Goal: Download file/media: Download file/media

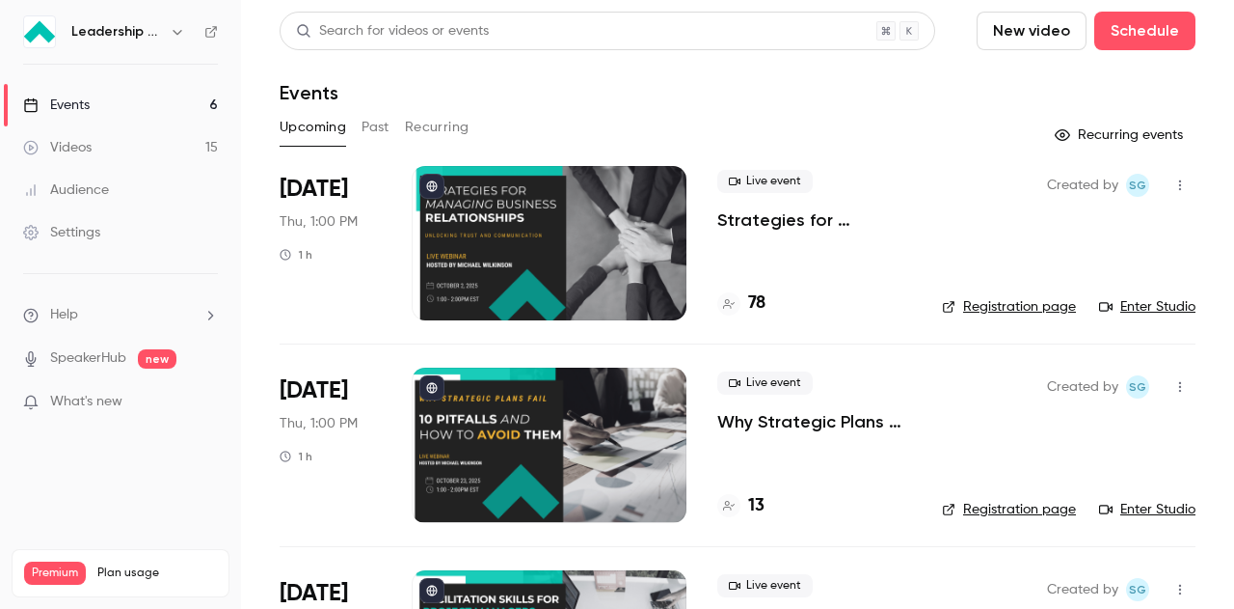
click at [374, 131] on button "Past" at bounding box center [376, 127] width 28 height 31
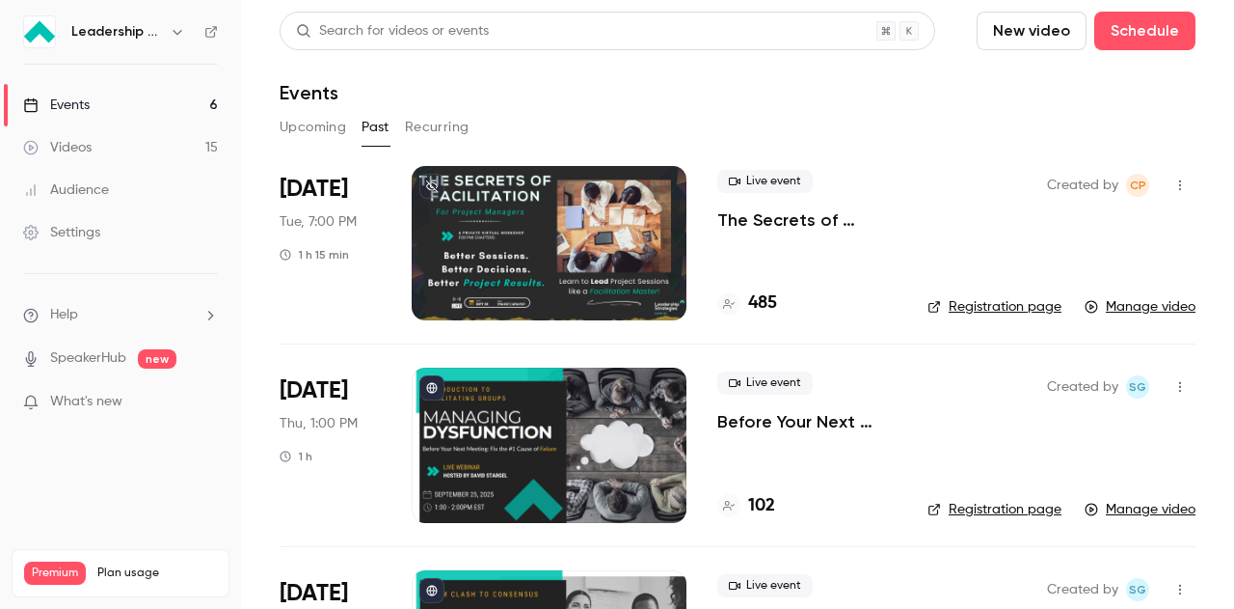
click at [608, 212] on div "Live event The Secrets of Facilitation for Project Managers 485" at bounding box center [807, 243] width 179 height 154
click at [478, 212] on div at bounding box center [549, 243] width 275 height 154
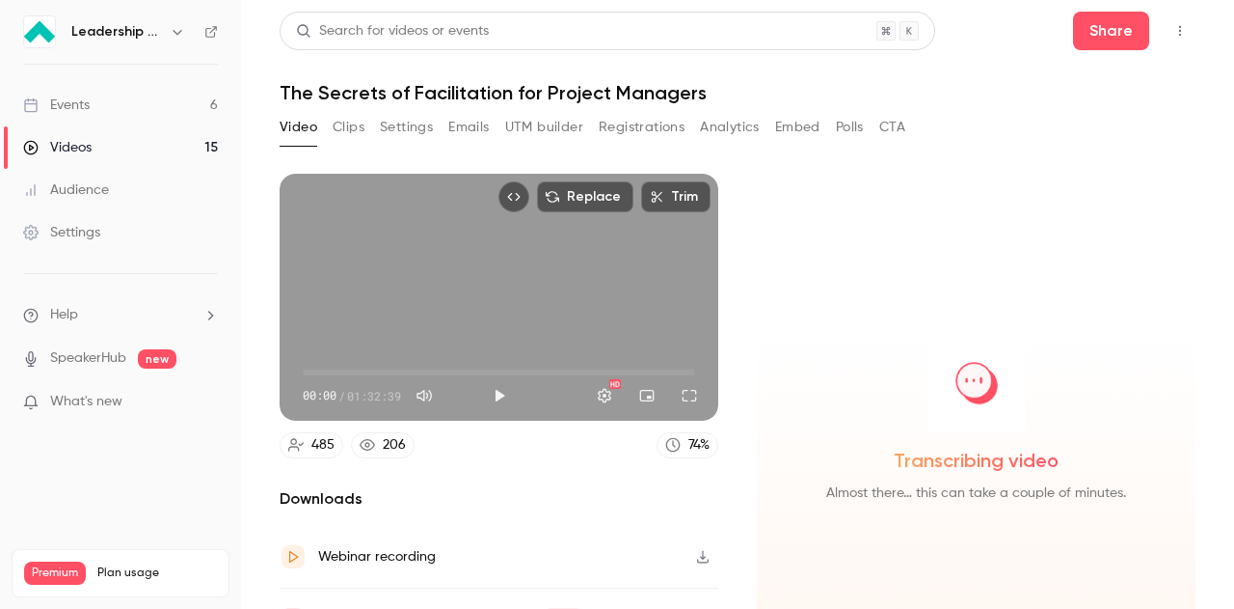
click at [608, 131] on button "Analytics" at bounding box center [730, 127] width 60 height 31
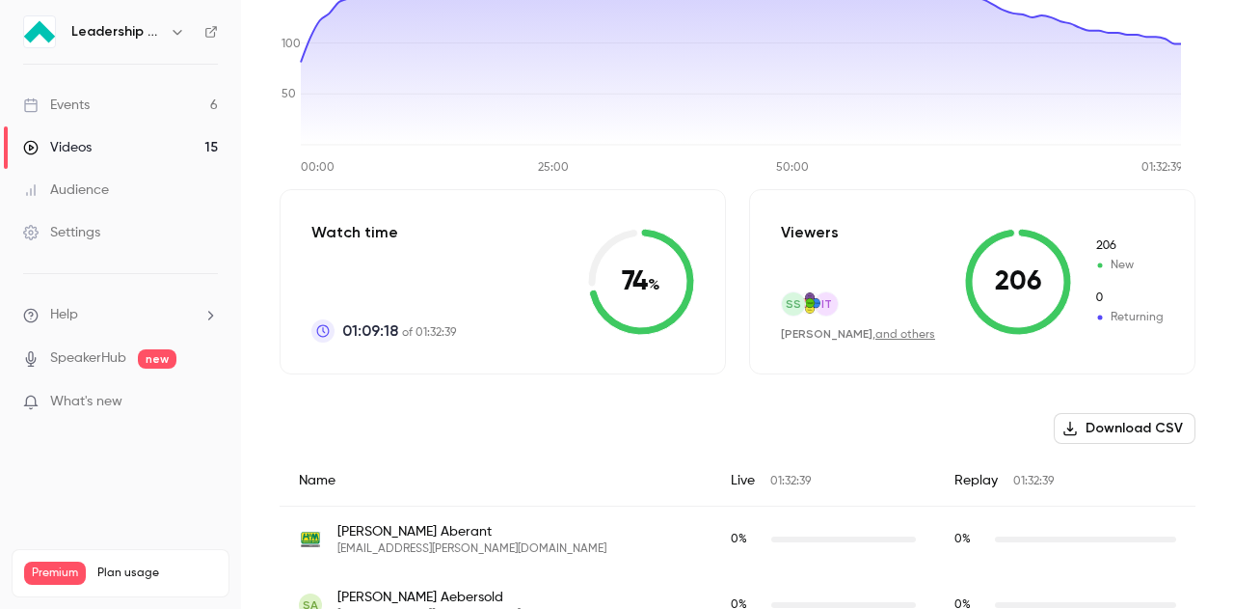
scroll to position [193, 0]
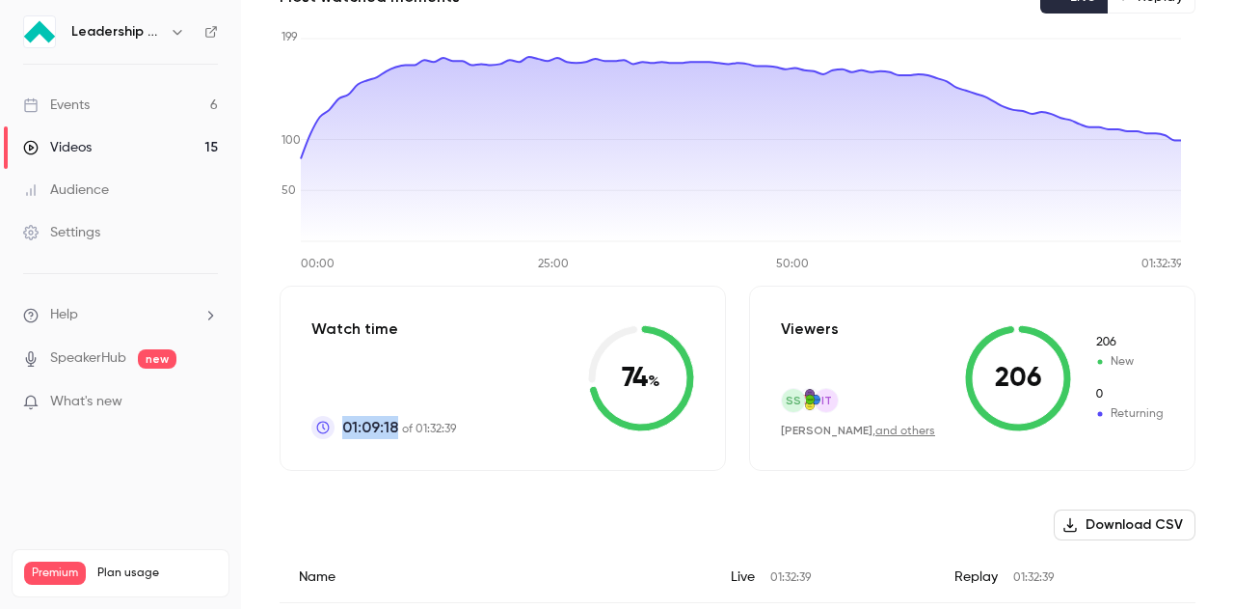
drag, startPoint x: 424, startPoint y: 425, endPoint x: 339, endPoint y: 422, distance: 84.9
click at [339, 212] on div "Watch time 01:09:18 of 01:32:39 74 %" at bounding box center [503, 377] width 447 height 185
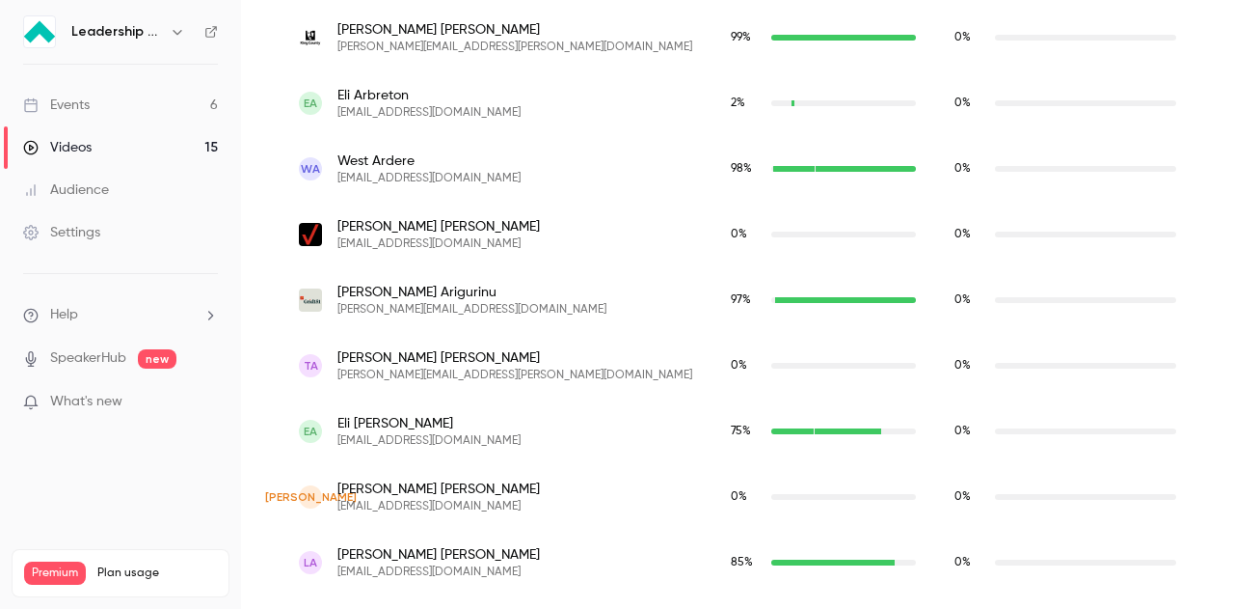
scroll to position [0, 0]
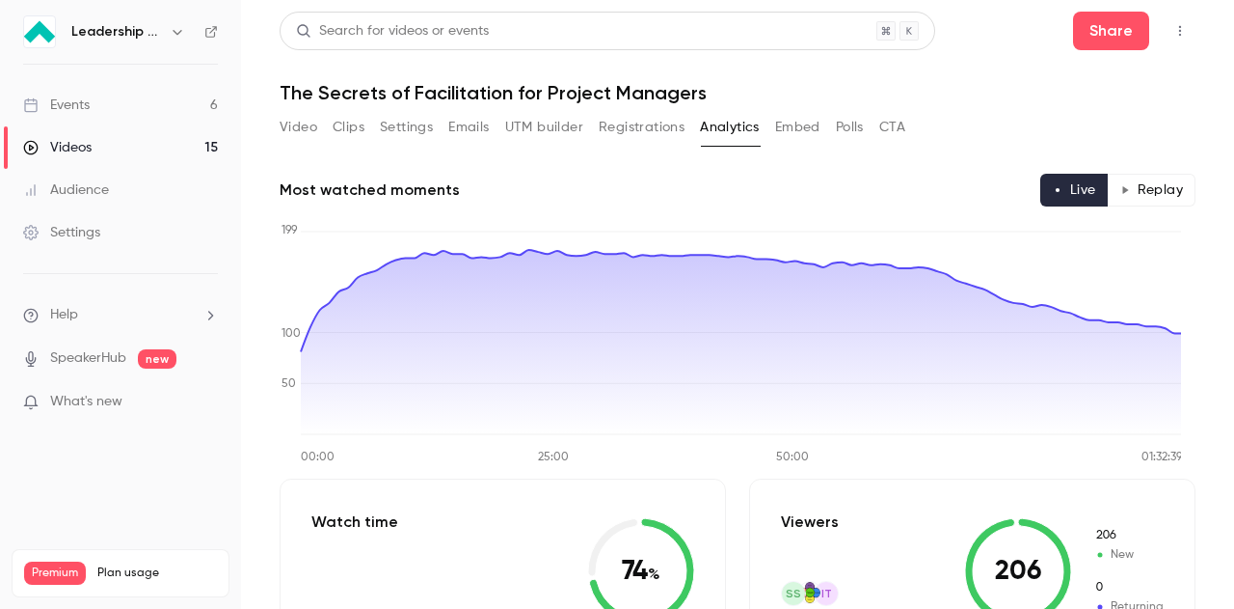
click at [608, 122] on button "Polls" at bounding box center [850, 127] width 28 height 31
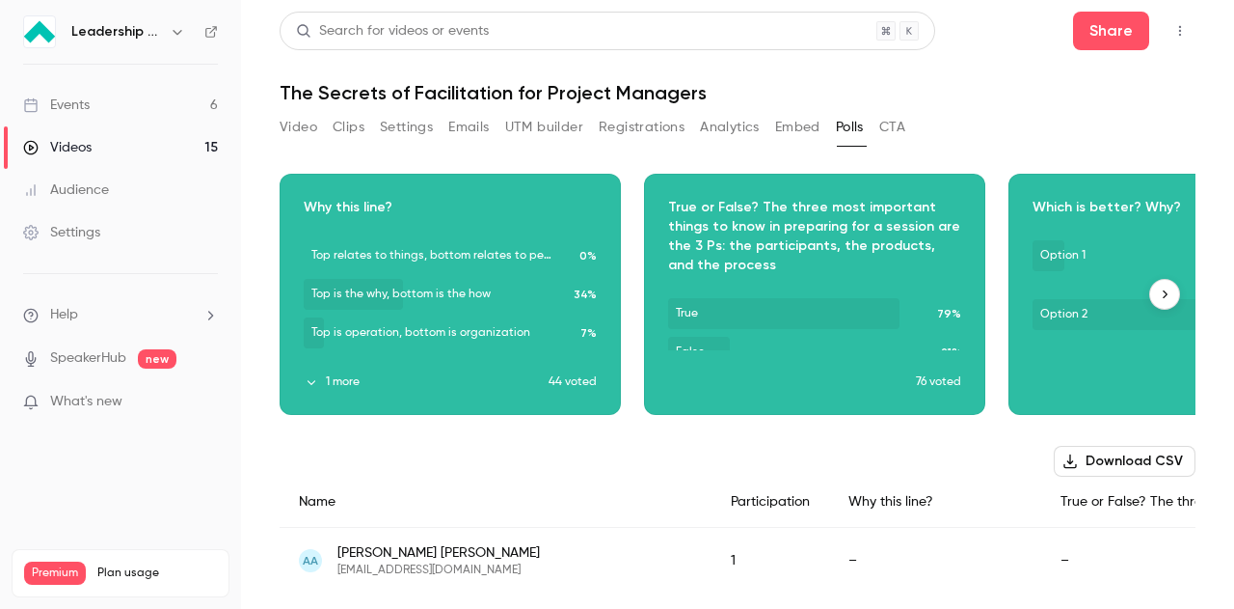
click at [608, 212] on button "button" at bounding box center [1165, 294] width 31 height 31
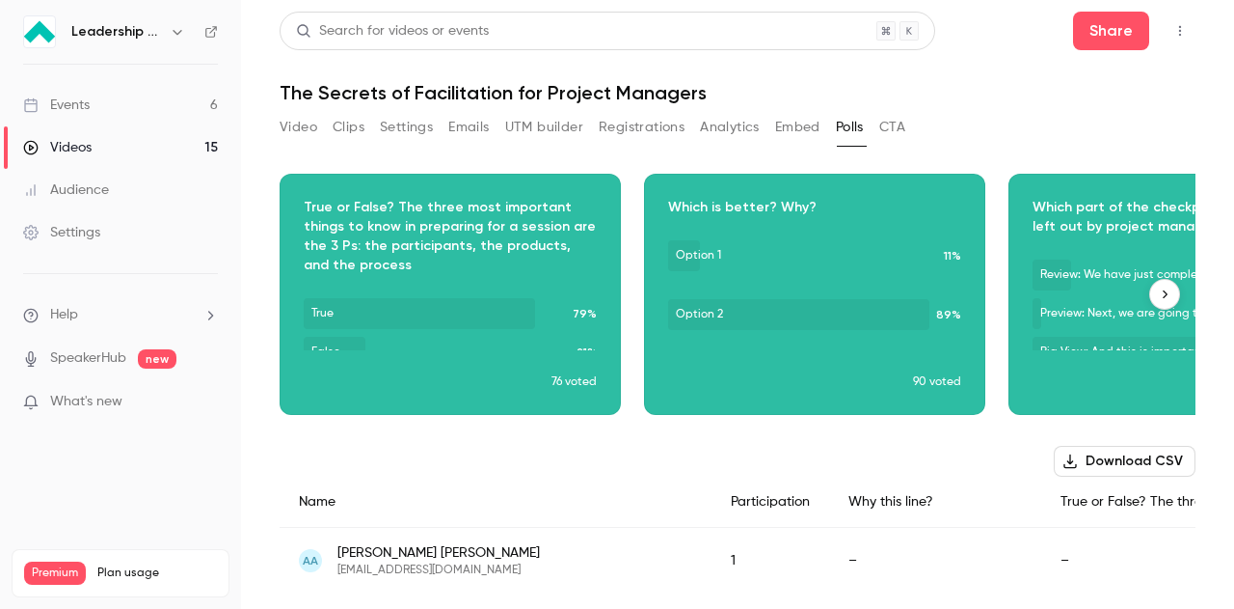
click at [608, 212] on button "button" at bounding box center [1165, 294] width 31 height 31
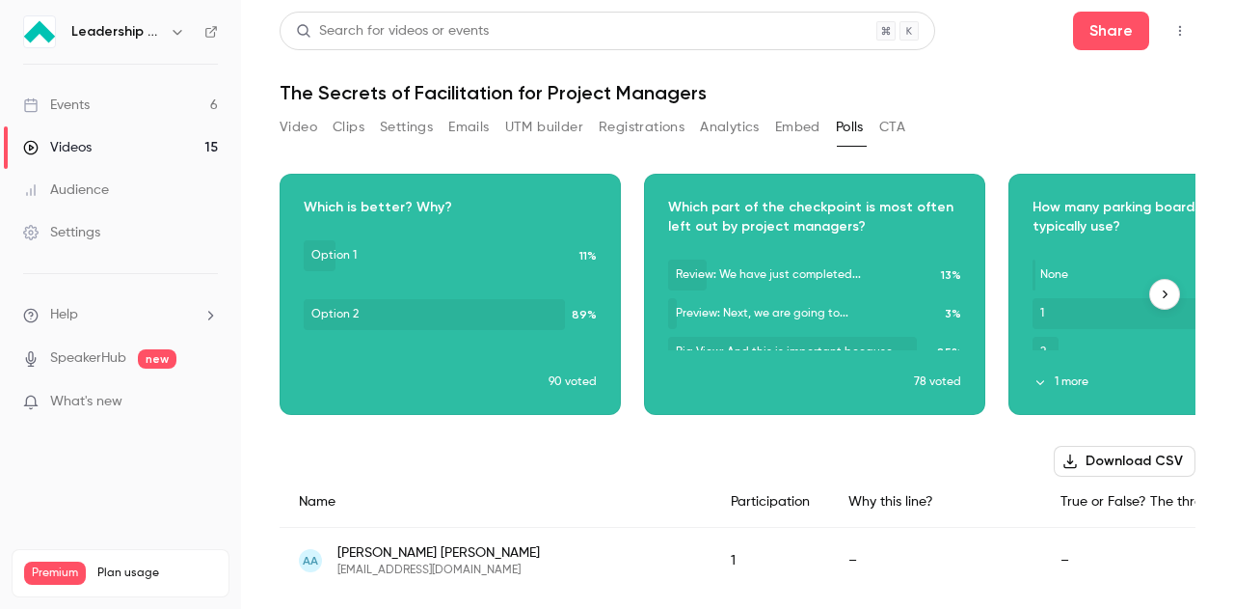
click at [608, 212] on button "button" at bounding box center [1165, 294] width 31 height 31
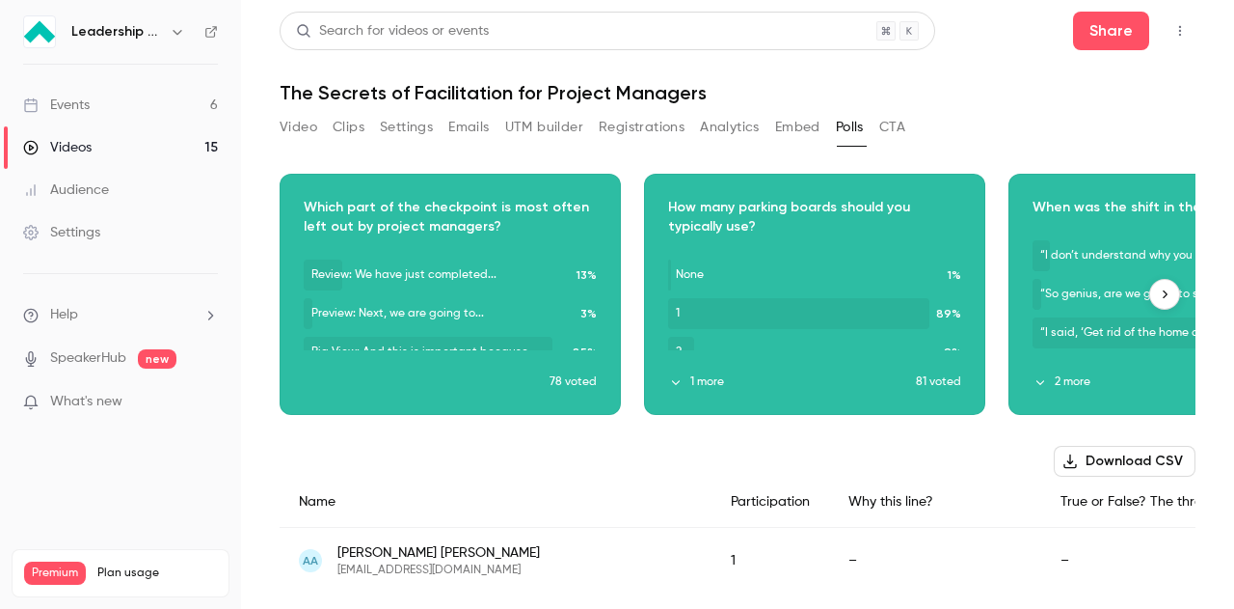
click at [608, 212] on button "button" at bounding box center [1165, 294] width 31 height 31
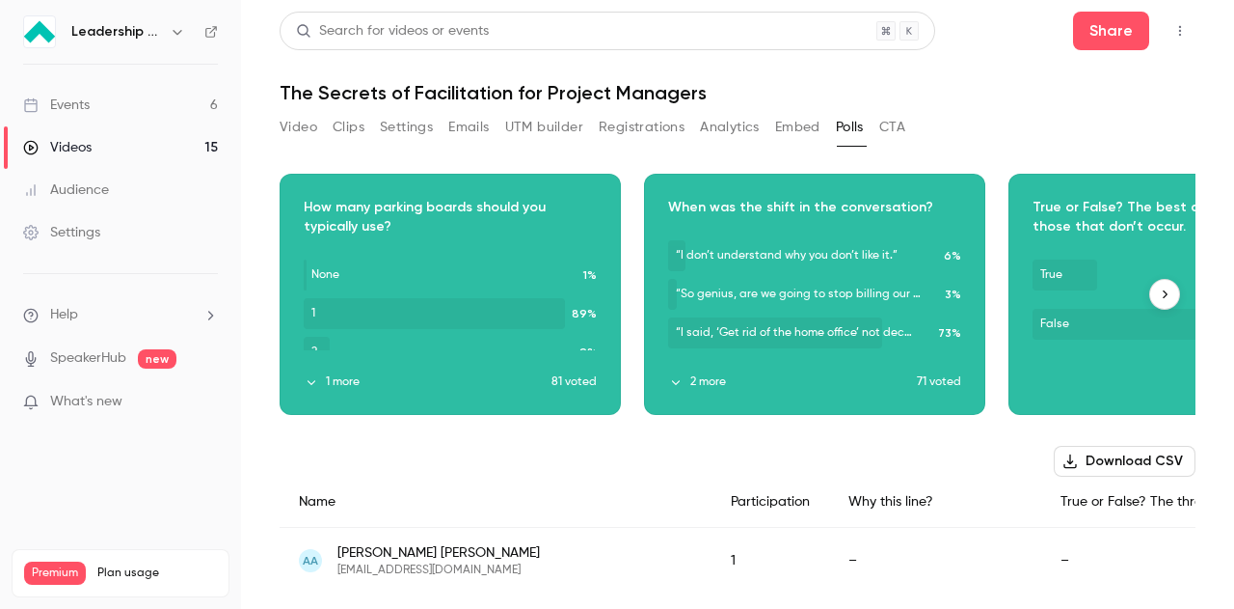
click at [608, 212] on button "button" at bounding box center [1165, 294] width 31 height 31
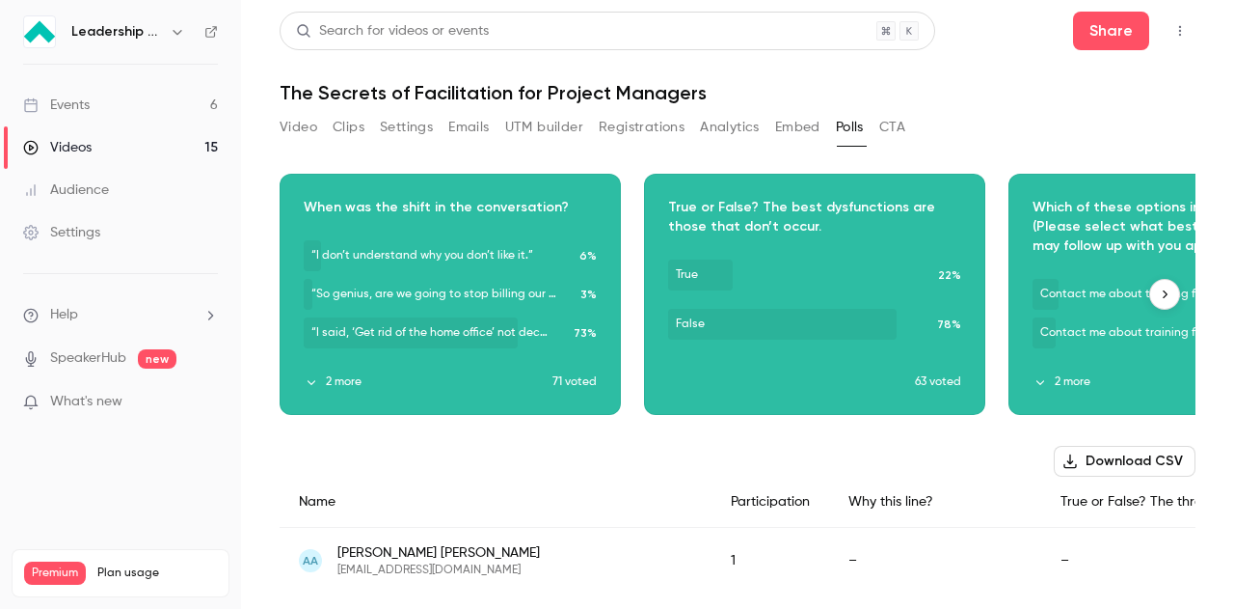
click at [608, 212] on button "button" at bounding box center [1165, 294] width 31 height 31
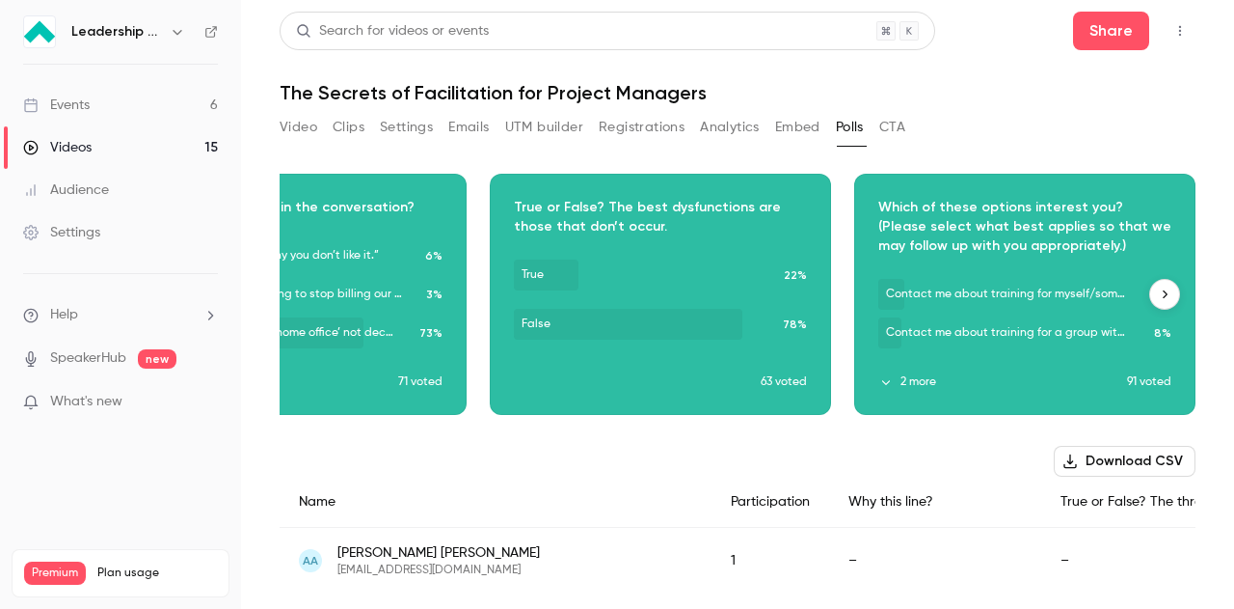
scroll to position [0, 1991]
click at [608, 212] on button "button" at bounding box center [1165, 294] width 31 height 31
click at [608, 212] on button "2 more" at bounding box center [1003, 381] width 249 height 17
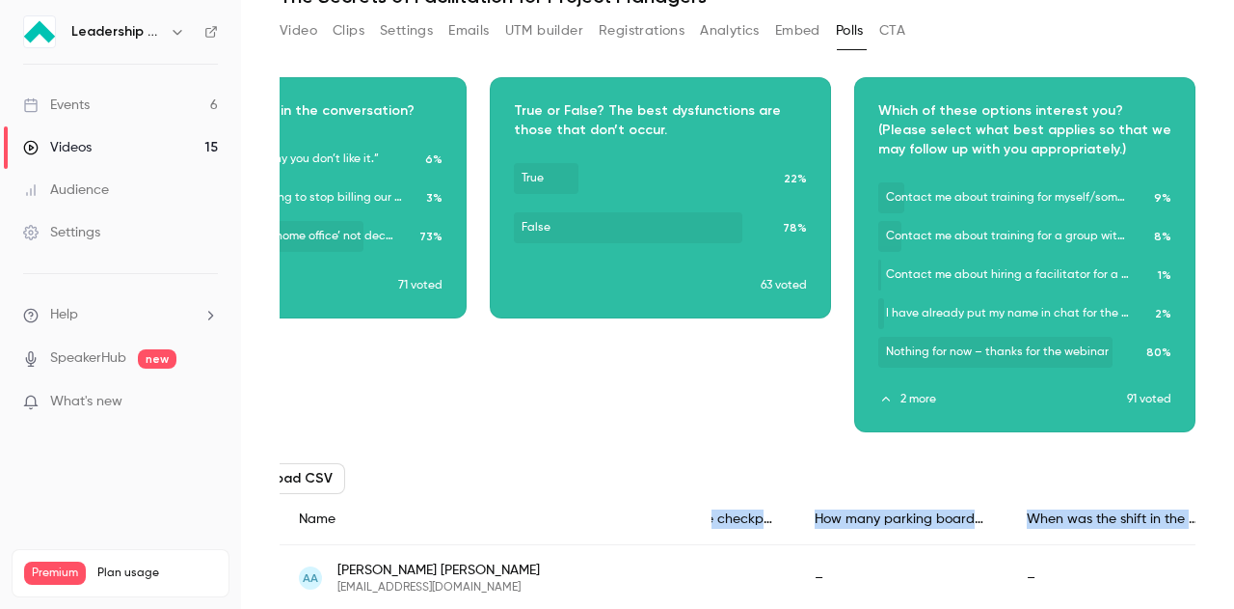
scroll to position [0, 1128]
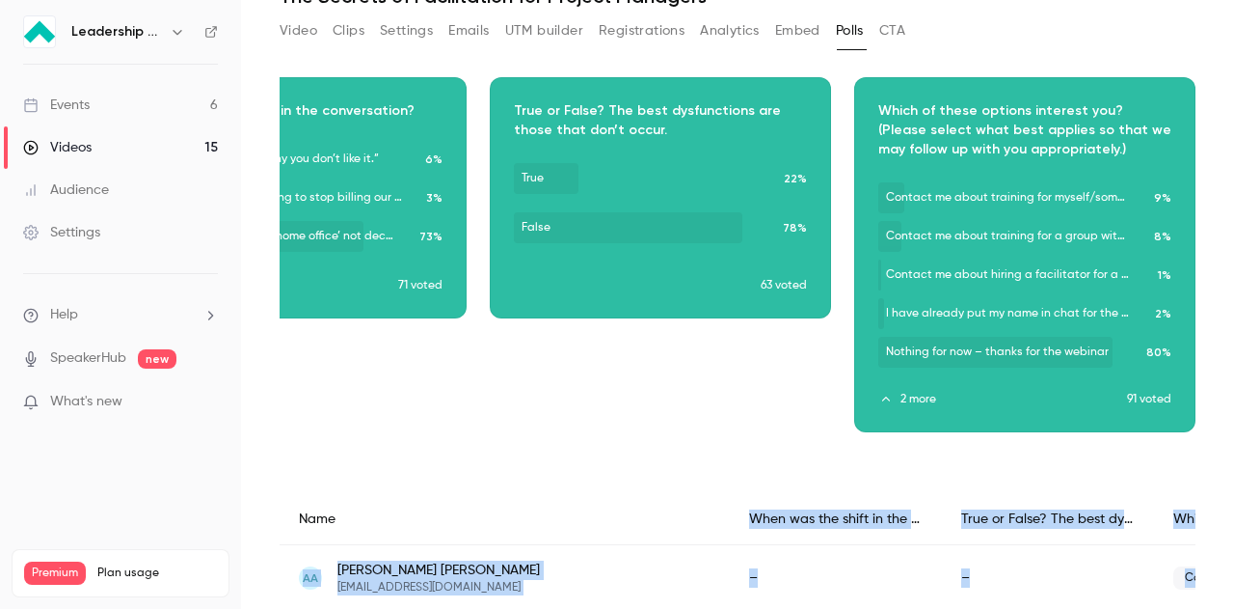
drag, startPoint x: 1016, startPoint y: 515, endPoint x: 1236, endPoint y: 516, distance: 219.9
click at [608, 212] on html "Leadership Strategies - 2025 Webinars Events 6 Videos 15 Audience Settings Help…" at bounding box center [617, 304] width 1234 height 609
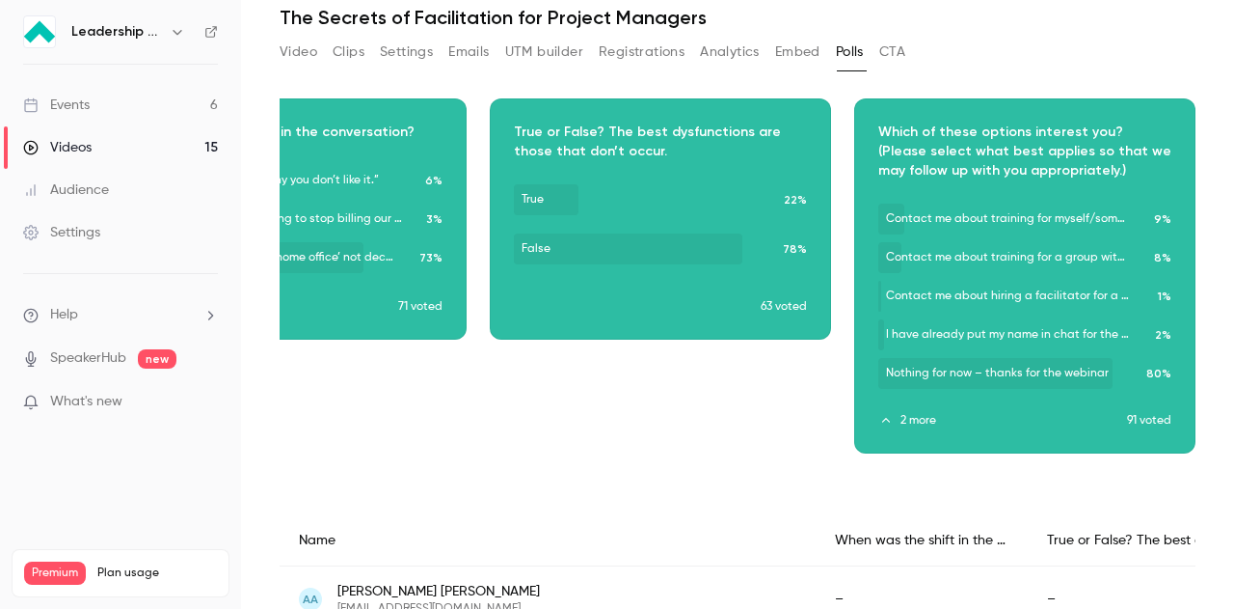
scroll to position [0, 0]
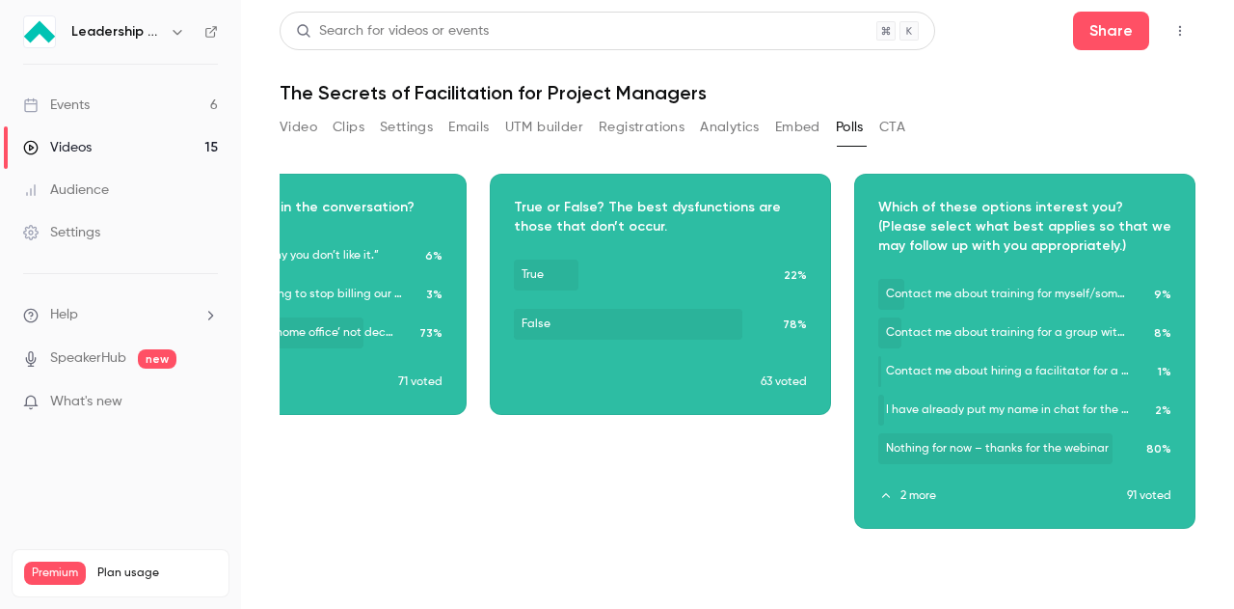
click at [608, 128] on button "Analytics" at bounding box center [730, 127] width 60 height 31
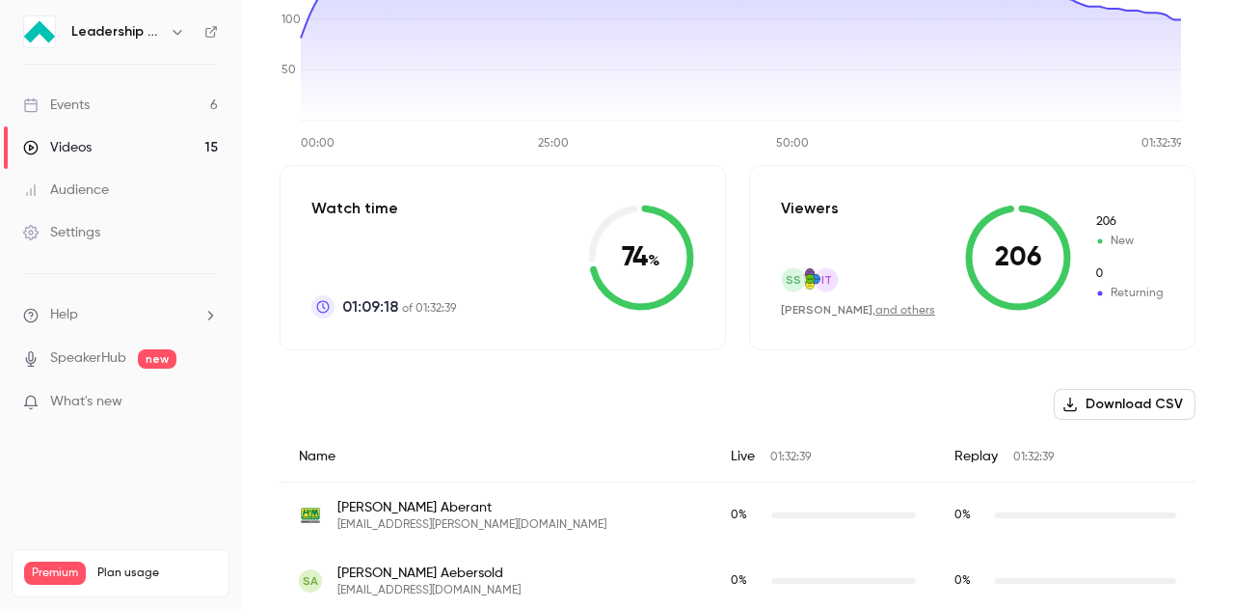
scroll to position [289, 0]
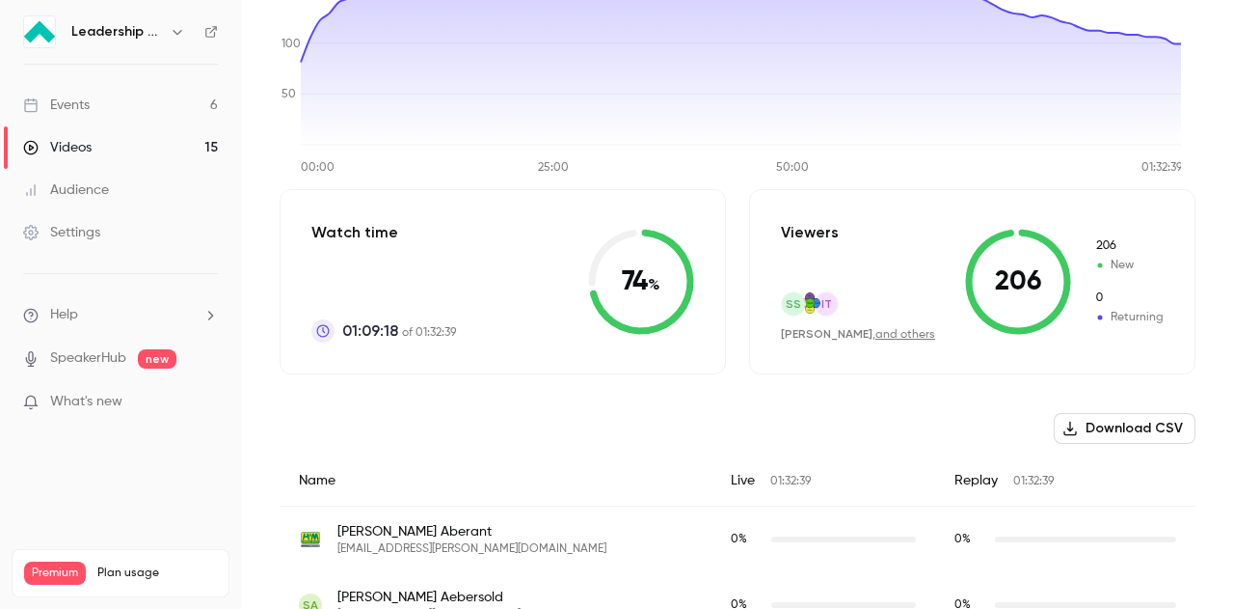
click at [608, 212] on button "Download CSV" at bounding box center [1125, 428] width 142 height 31
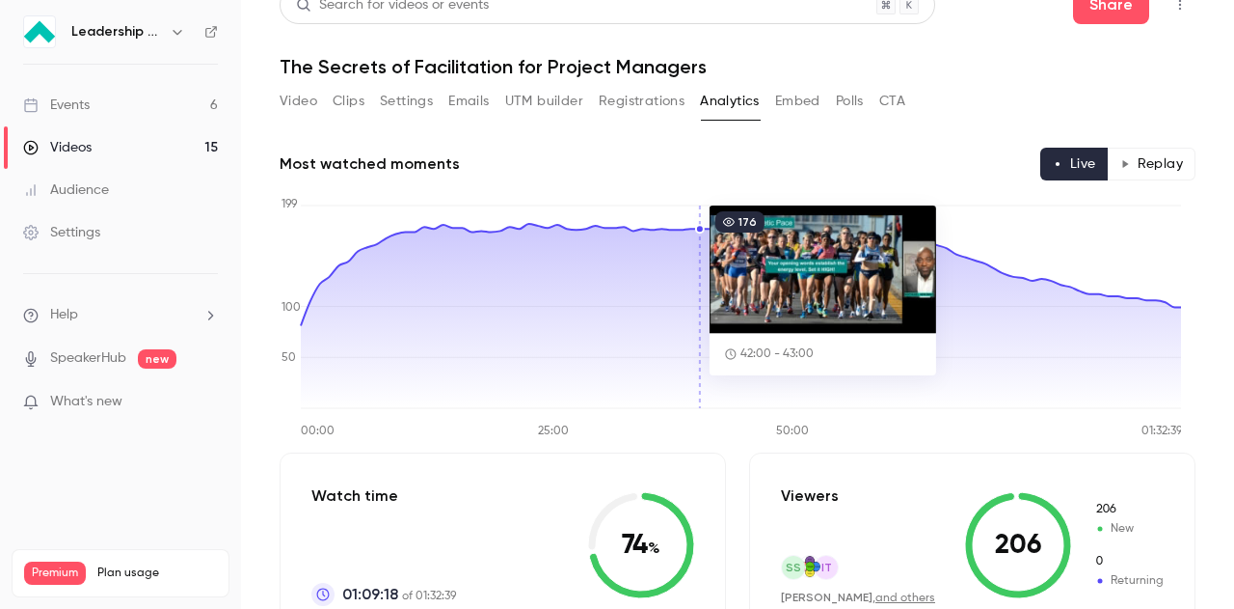
scroll to position [0, 0]
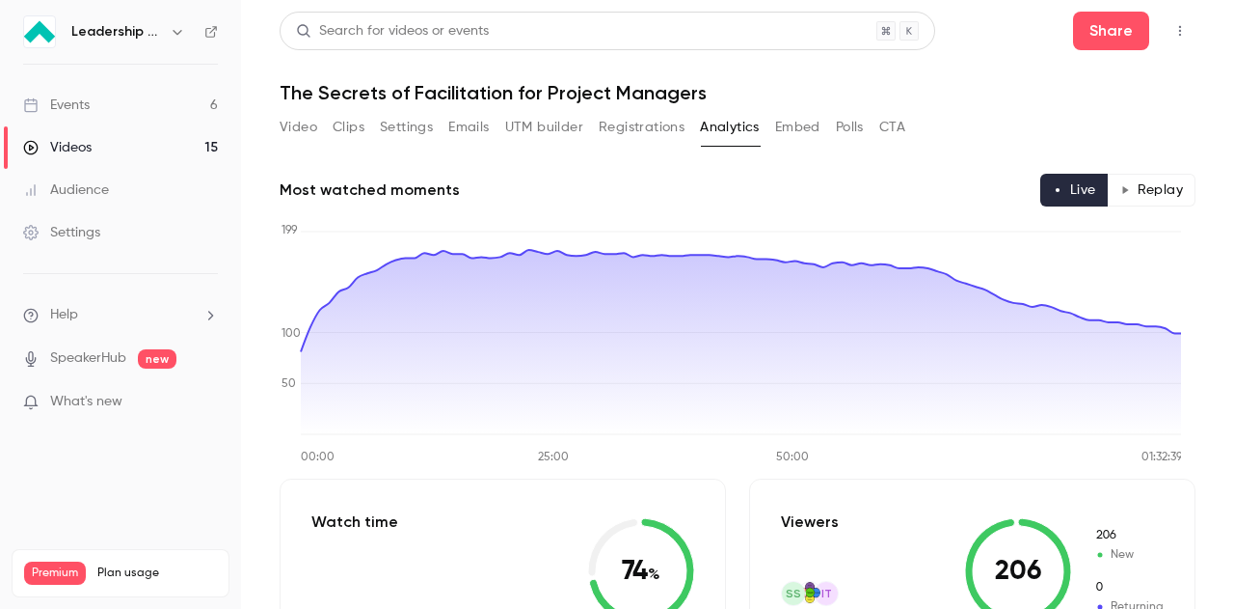
click at [608, 61] on header "Search for videos or events Share The Secrets of Facilitation for Project Manag…" at bounding box center [738, 58] width 916 height 93
click at [608, 134] on button "Polls" at bounding box center [850, 127] width 28 height 31
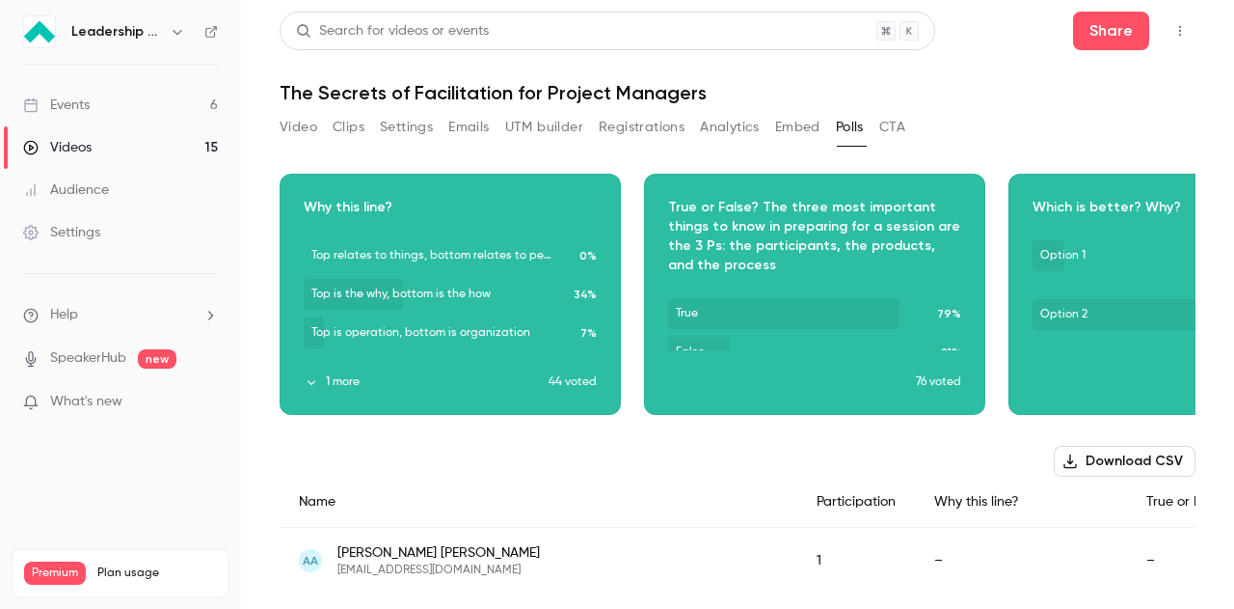
click at [608, 212] on button "Download CSV" at bounding box center [1125, 461] width 142 height 31
click at [476, 129] on button "Emails" at bounding box center [468, 127] width 41 height 31
